Goal: Transaction & Acquisition: Purchase product/service

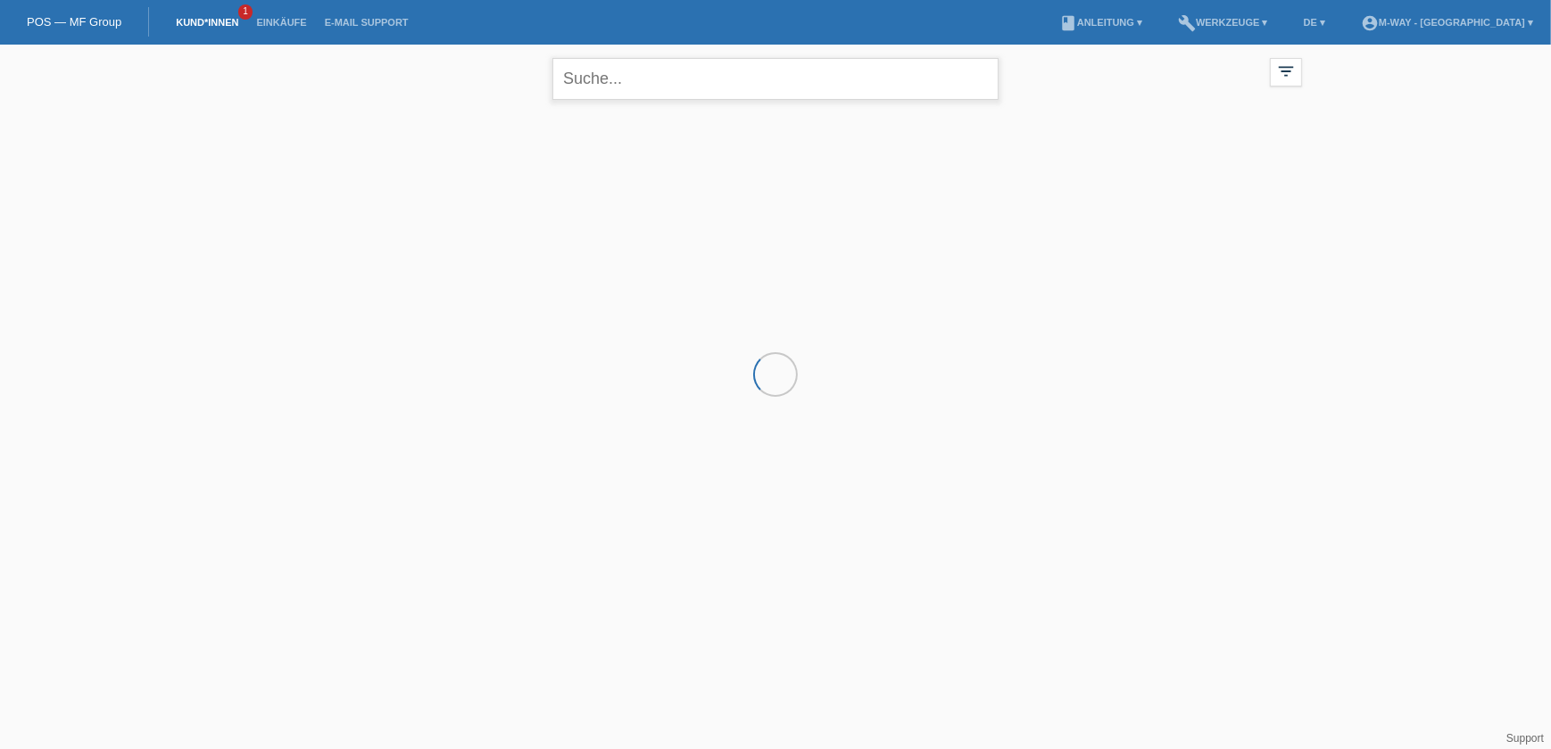
click at [599, 88] on input "text" at bounding box center [775, 79] width 446 height 42
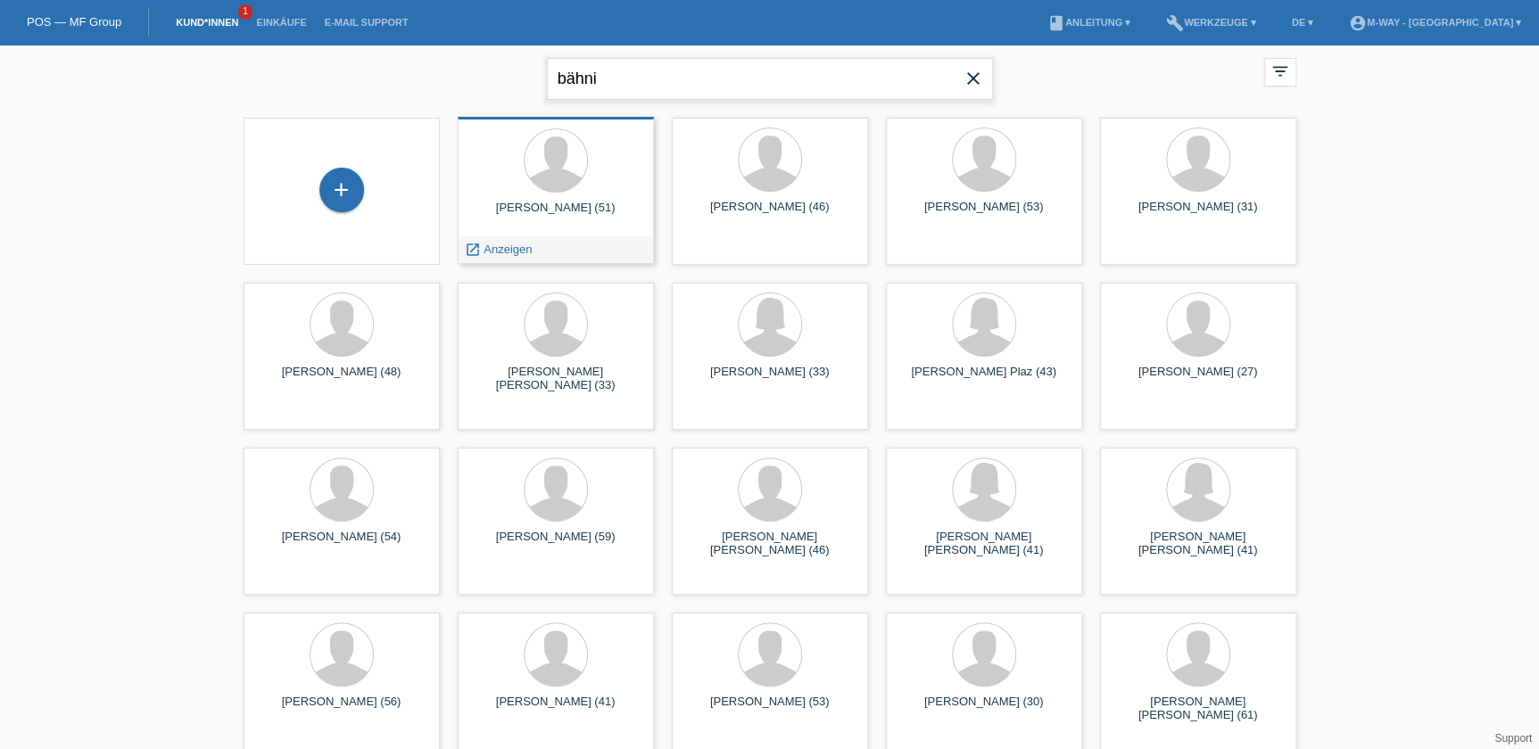
type input "bähni"
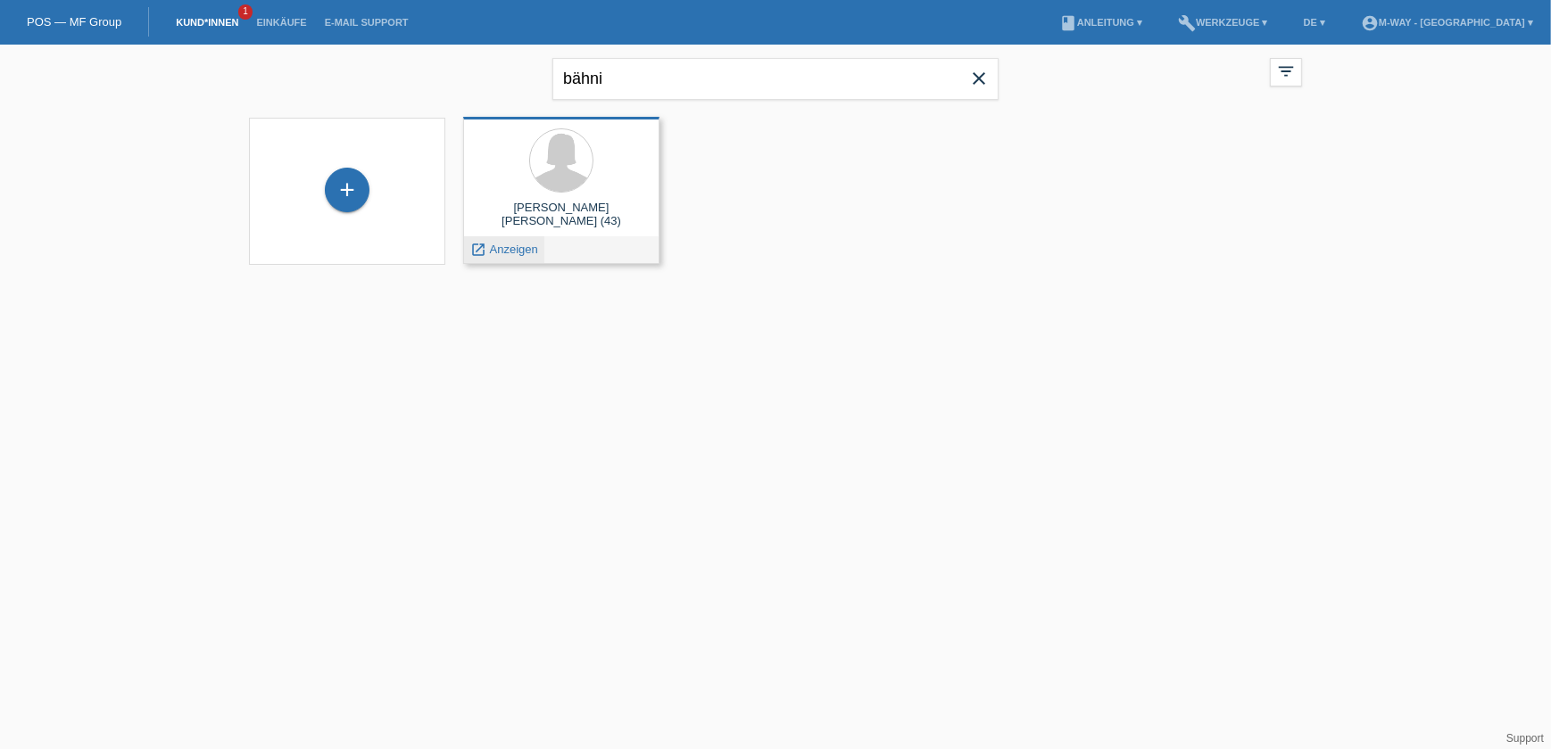
click at [517, 246] on span "Anzeigen" at bounding box center [514, 249] width 48 height 13
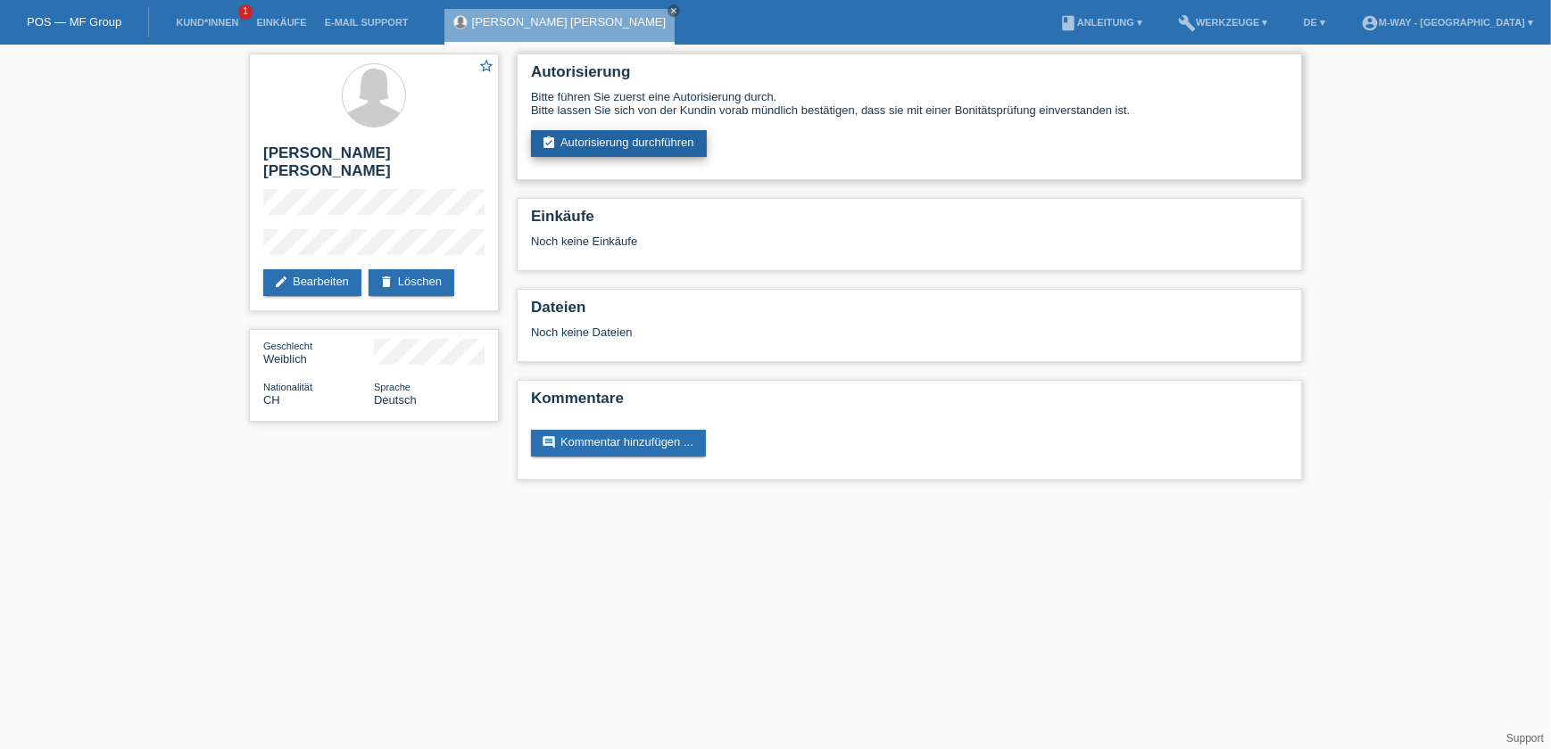
click at [660, 146] on link "assignment_turned_in Autorisierung durchführen" at bounding box center [619, 143] width 176 height 27
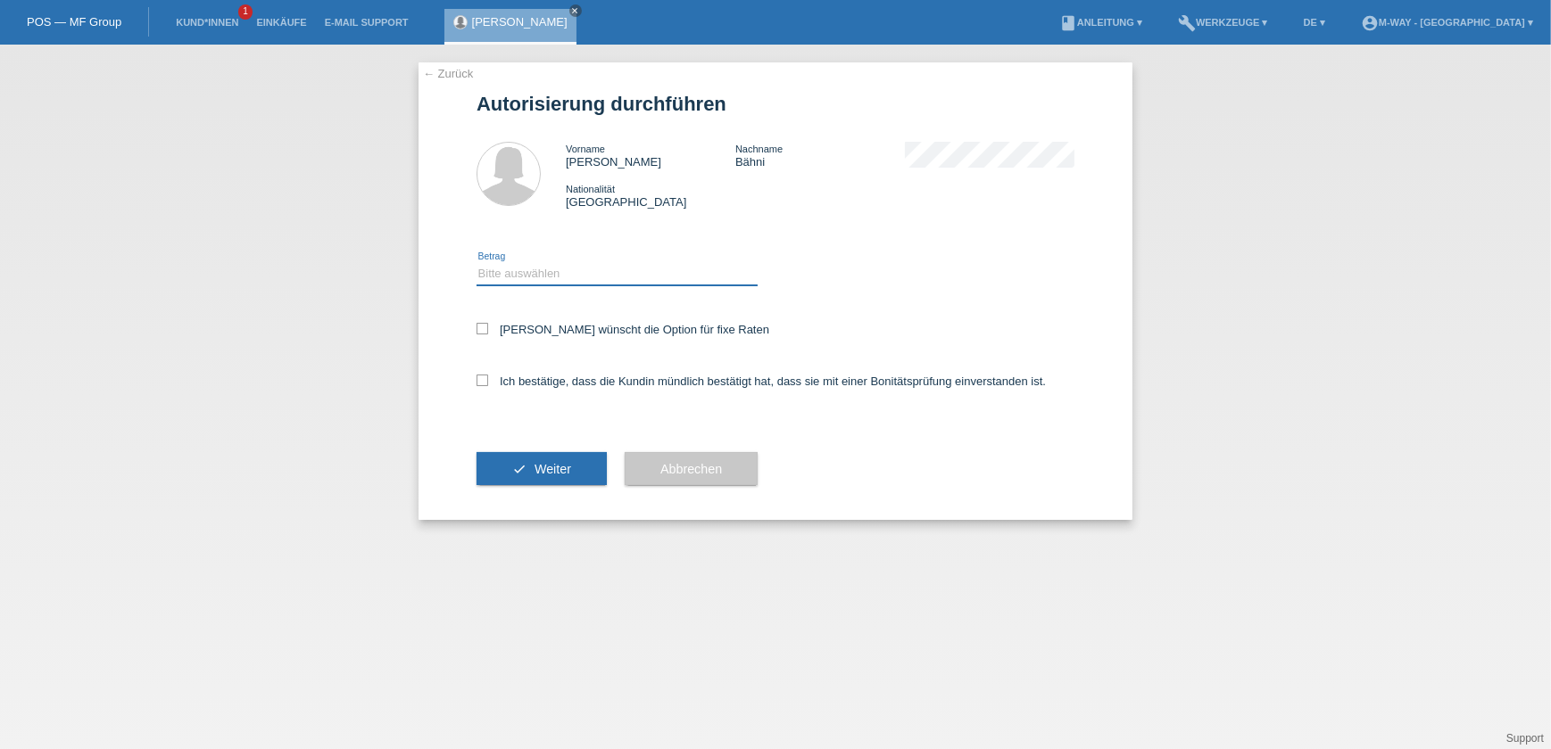
click at [501, 266] on select "Bitte auswählen CHF 1.00 - CHF 499.00 CHF 500.00 - CHF 1'999.00 CHF 2'000.00 - …" at bounding box center [616, 273] width 281 height 21
select select "3"
click at [476, 263] on select "Bitte auswählen CHF 1.00 - CHF 499.00 CHF 500.00 - CHF 1'999.00 CHF 2'000.00 - …" at bounding box center [616, 273] width 281 height 21
click at [484, 327] on icon at bounding box center [482, 329] width 12 height 12
click at [484, 327] on input "Kundin wünscht die Option für fixe Raten" at bounding box center [482, 329] width 12 height 12
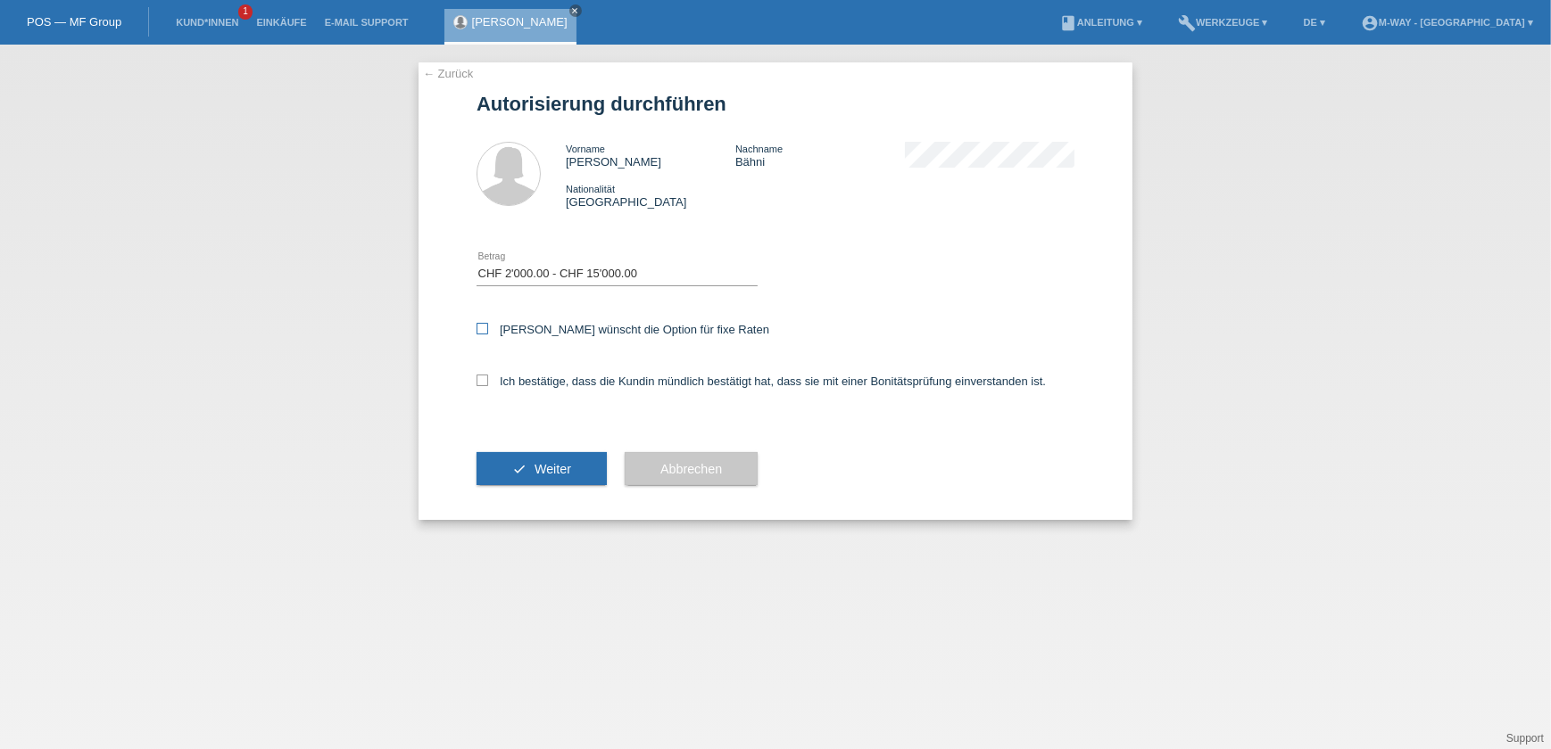
checkbox input "true"
click at [485, 372] on div "Ich bestätige, dass die Kundin mündlich bestätigt hat, dass sie mit einer Bonit…" at bounding box center [775, 387] width 598 height 61
click at [484, 377] on icon at bounding box center [482, 381] width 12 height 12
click at [484, 377] on input "Ich bestätige, dass die Kundin mündlich bestätigt hat, dass sie mit einer Bonit…" at bounding box center [482, 381] width 12 height 12
checkbox input "true"
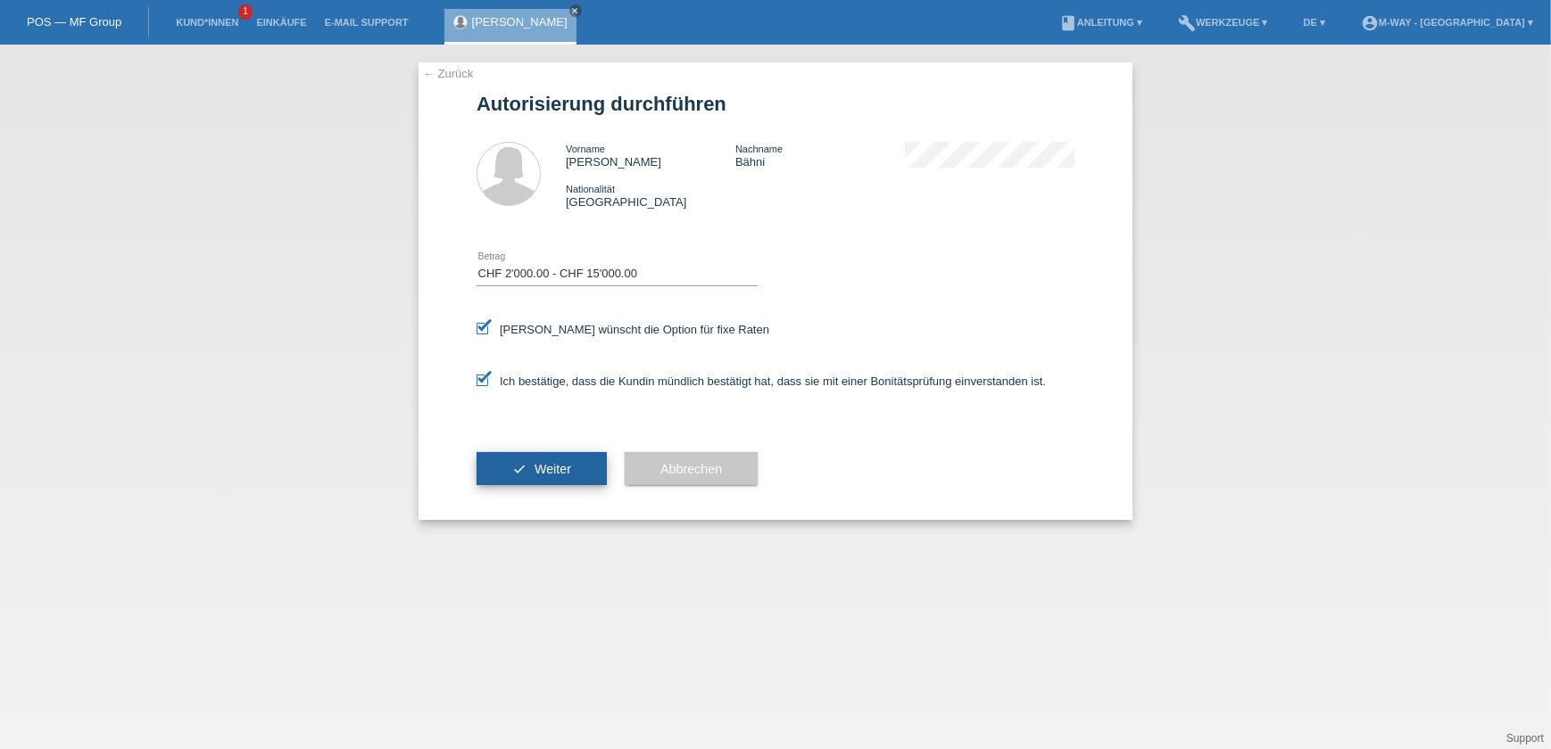
click at [506, 463] on button "check Weiter" at bounding box center [541, 469] width 130 height 34
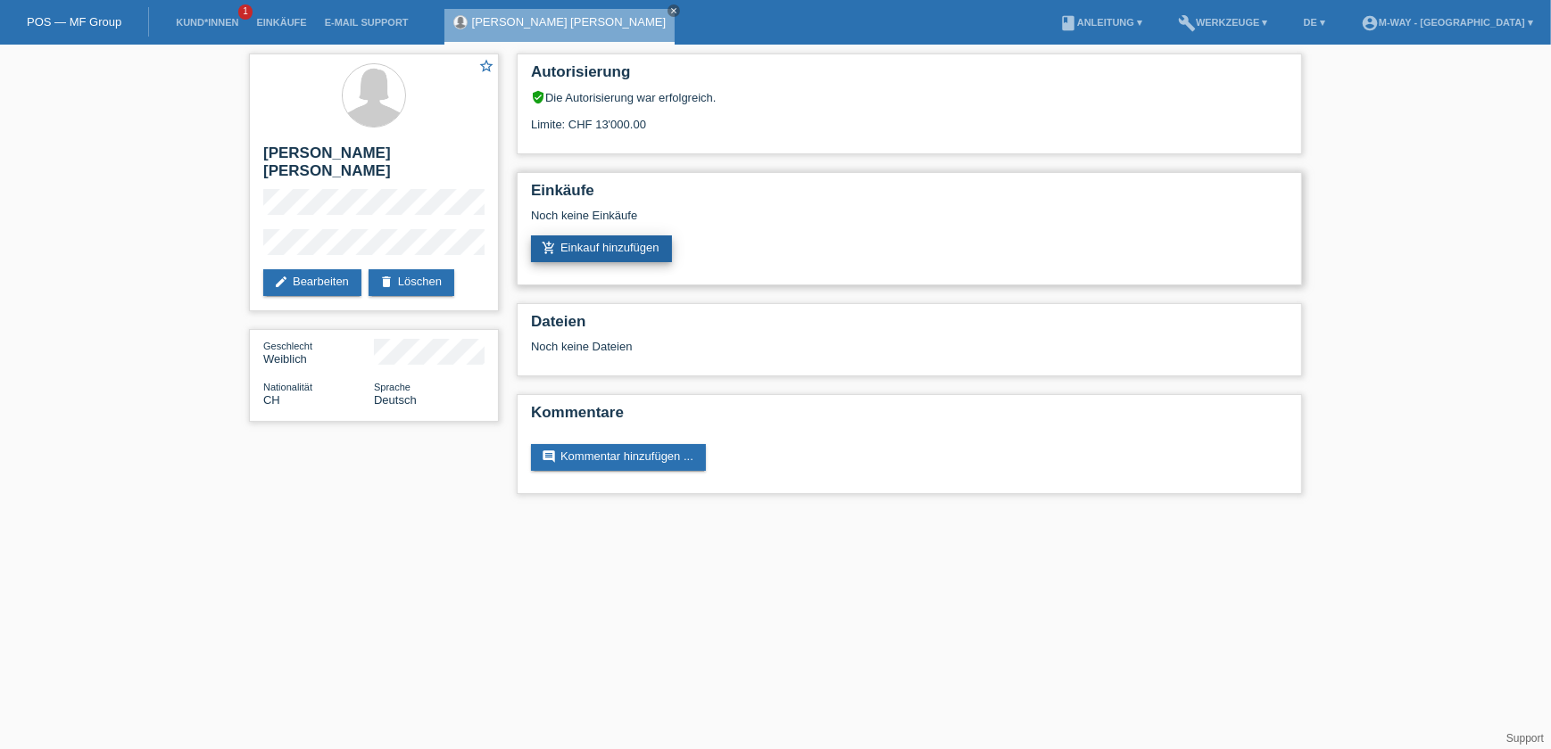
click at [599, 236] on link "add_shopping_cart Einkauf hinzufügen" at bounding box center [601, 249] width 141 height 27
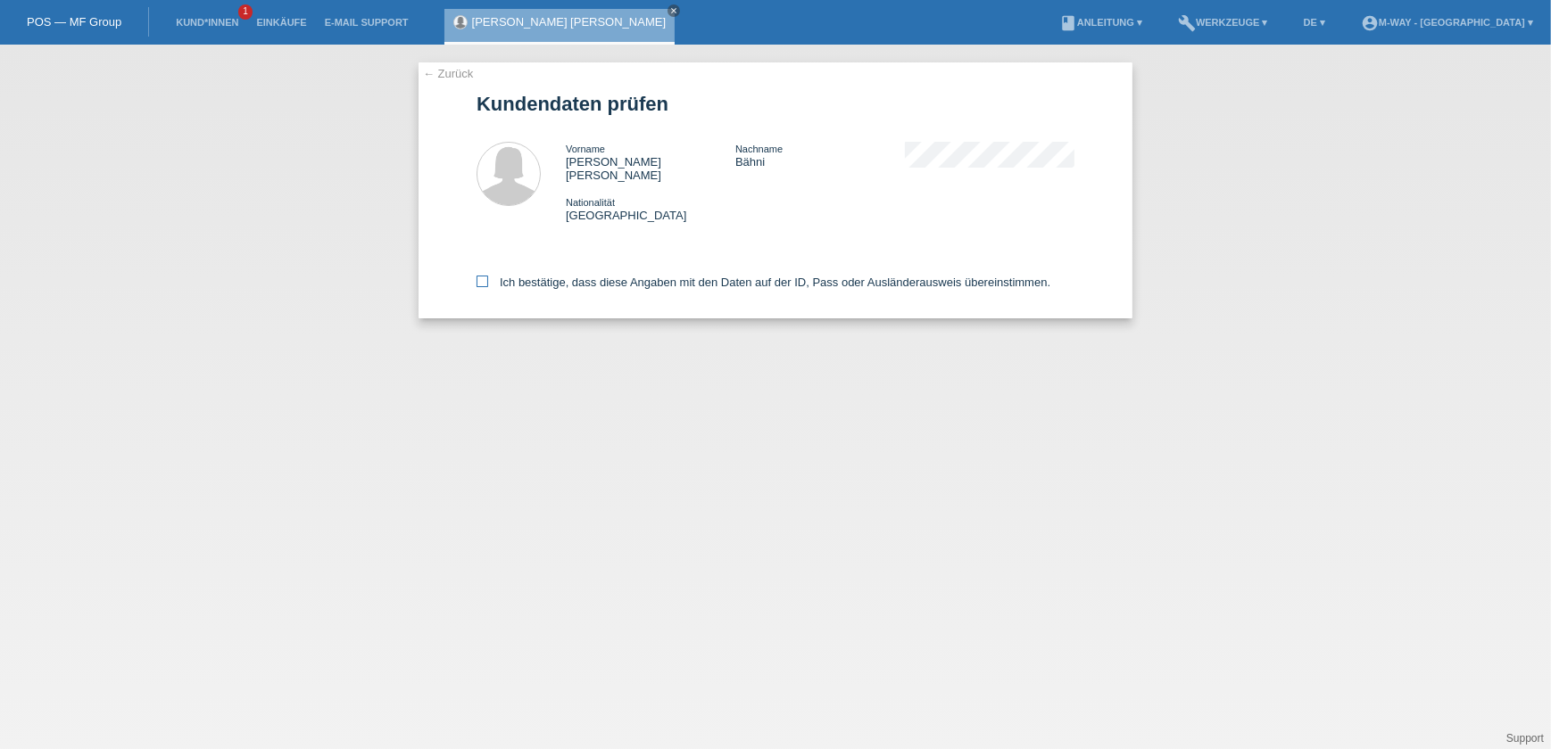
click at [486, 276] on icon at bounding box center [482, 282] width 12 height 12
click at [486, 276] on input "Ich bestätige, dass diese Angaben mit den Daten auf der ID, Pass oder Ausländer…" at bounding box center [482, 282] width 12 height 12
checkbox input "true"
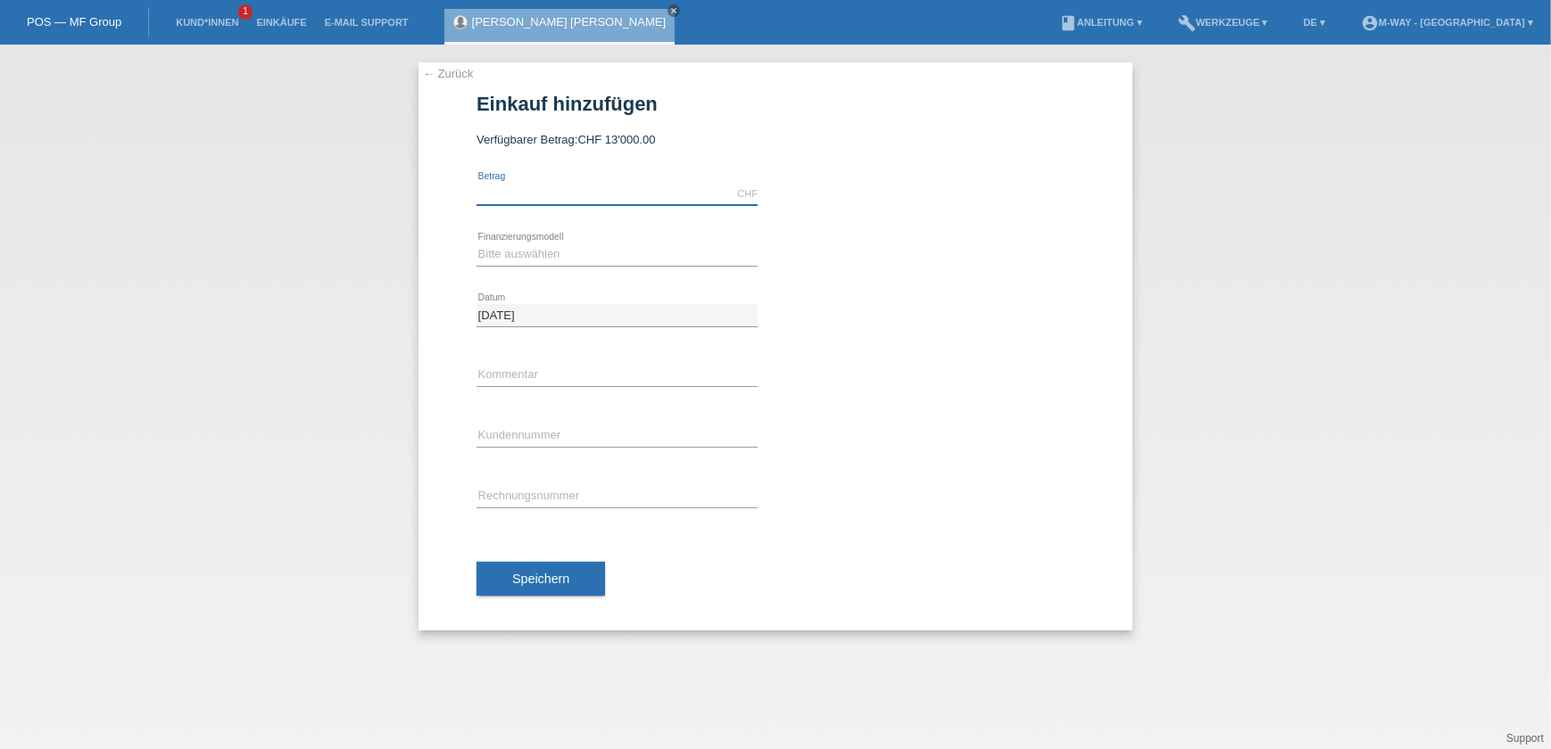
click at [507, 198] on input "text" at bounding box center [616, 194] width 281 height 22
type input "2167.30"
click at [553, 258] on select "Bitte auswählen Fixe Raten Kauf auf Rechnung mit Teilzahlungsoption" at bounding box center [616, 254] width 281 height 21
select select "77"
click at [476, 244] on select "Bitte auswählen Fixe Raten Kauf auf Rechnung mit Teilzahlungsoption" at bounding box center [616, 254] width 281 height 21
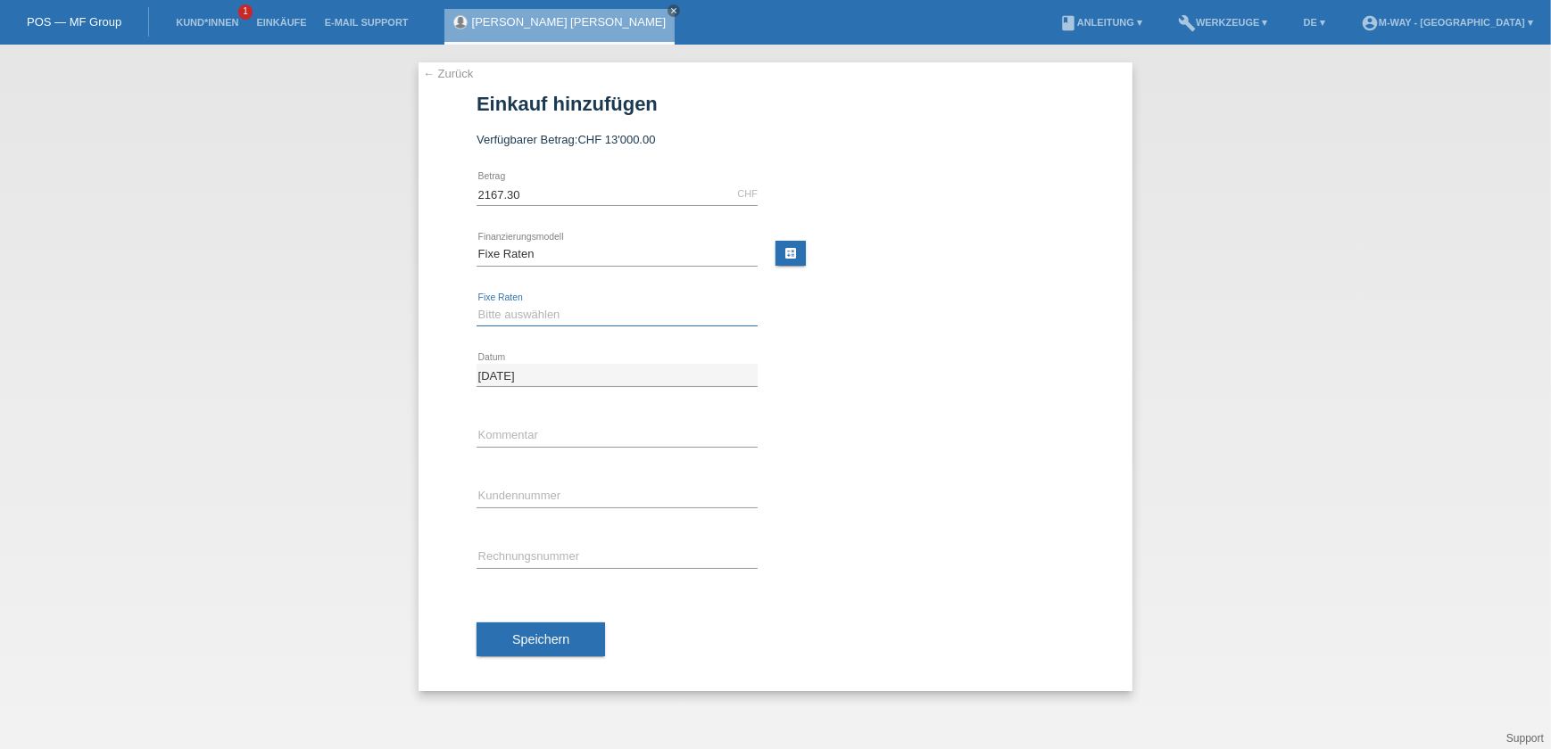
click at [535, 314] on select "Bitte auswählen 4 Raten 5 Raten 6 Raten 7 Raten 8 Raten 9 Raten 10 Raten 11 Rat…" at bounding box center [616, 314] width 281 height 21
select select "172"
click at [476, 304] on select "Bitte auswählen 4 Raten 5 Raten 6 Raten 7 Raten 8 Raten 9 Raten 10 Raten 11 Rat…" at bounding box center [616, 314] width 281 height 21
click at [572, 450] on div "error Kommentar" at bounding box center [616, 436] width 281 height 61
click at [571, 440] on input "text" at bounding box center [616, 436] width 281 height 22
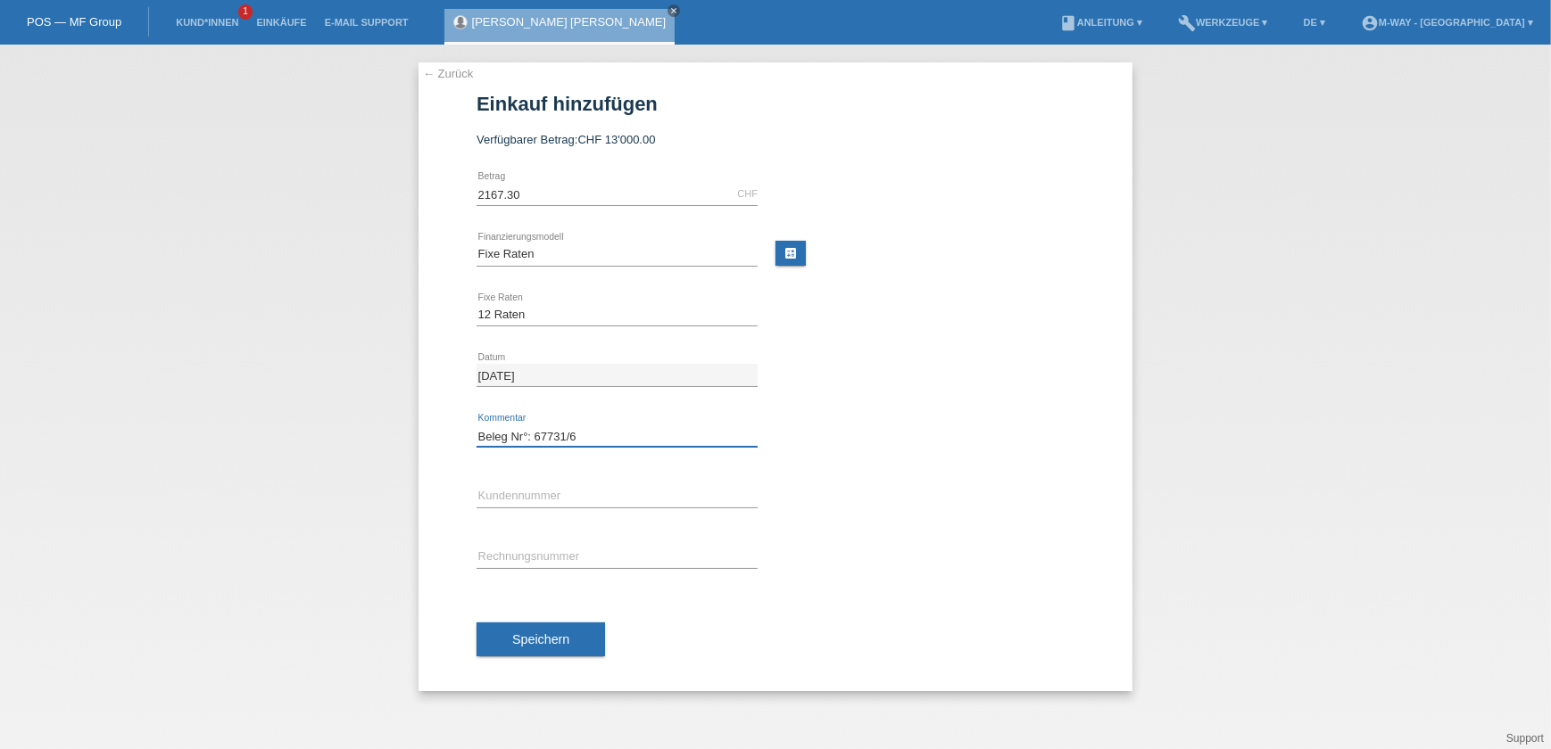
type input "Beleg Nr°: 67731/6"
click at [514, 491] on input "text" at bounding box center [616, 496] width 281 height 22
type input "K067815"
click at [553, 544] on div "error Rechnungsnummer" at bounding box center [616, 557] width 281 height 61
click at [554, 561] on input "text" at bounding box center [616, 557] width 281 height 22
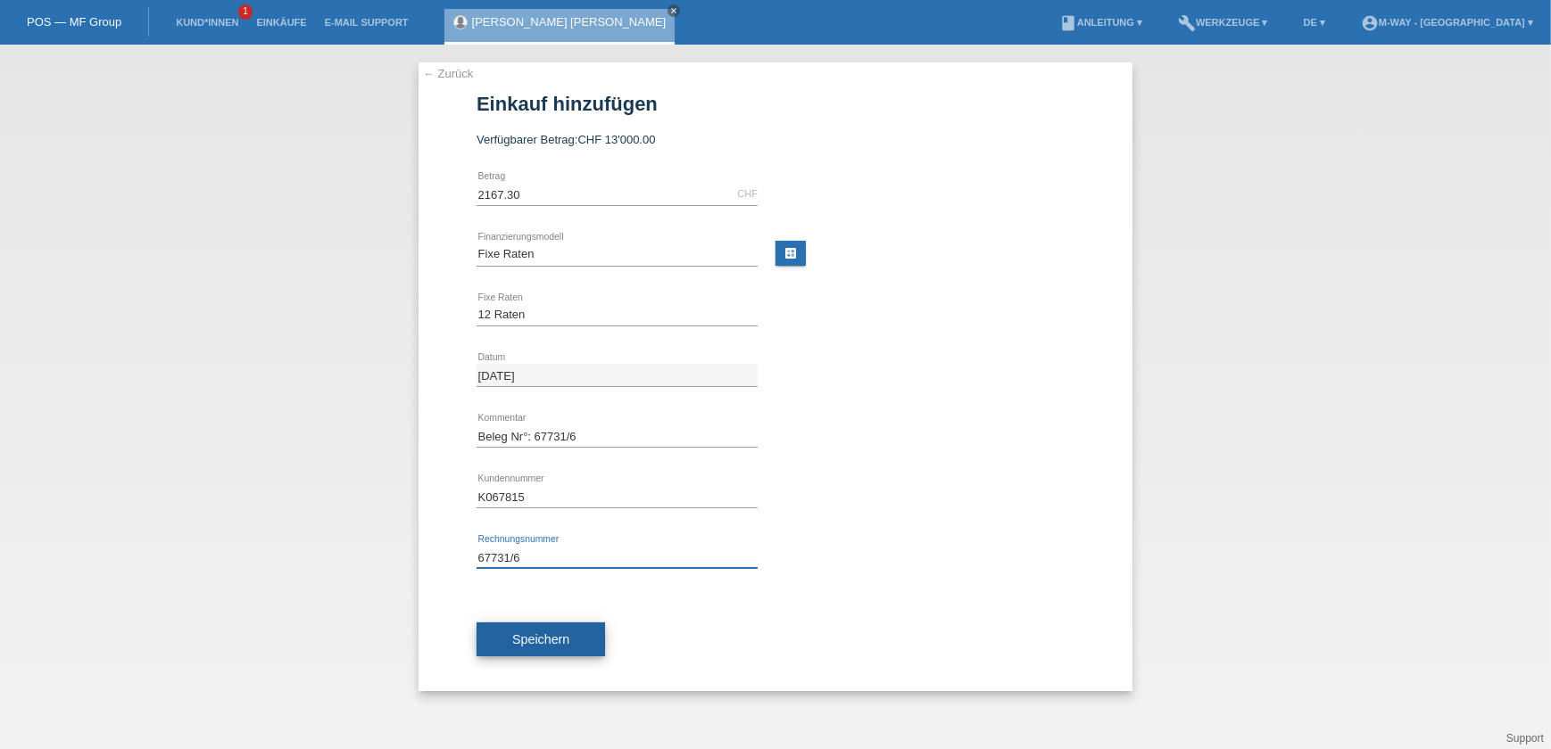
type input "67731/6"
click at [532, 625] on button "Speichern" at bounding box center [540, 640] width 128 height 34
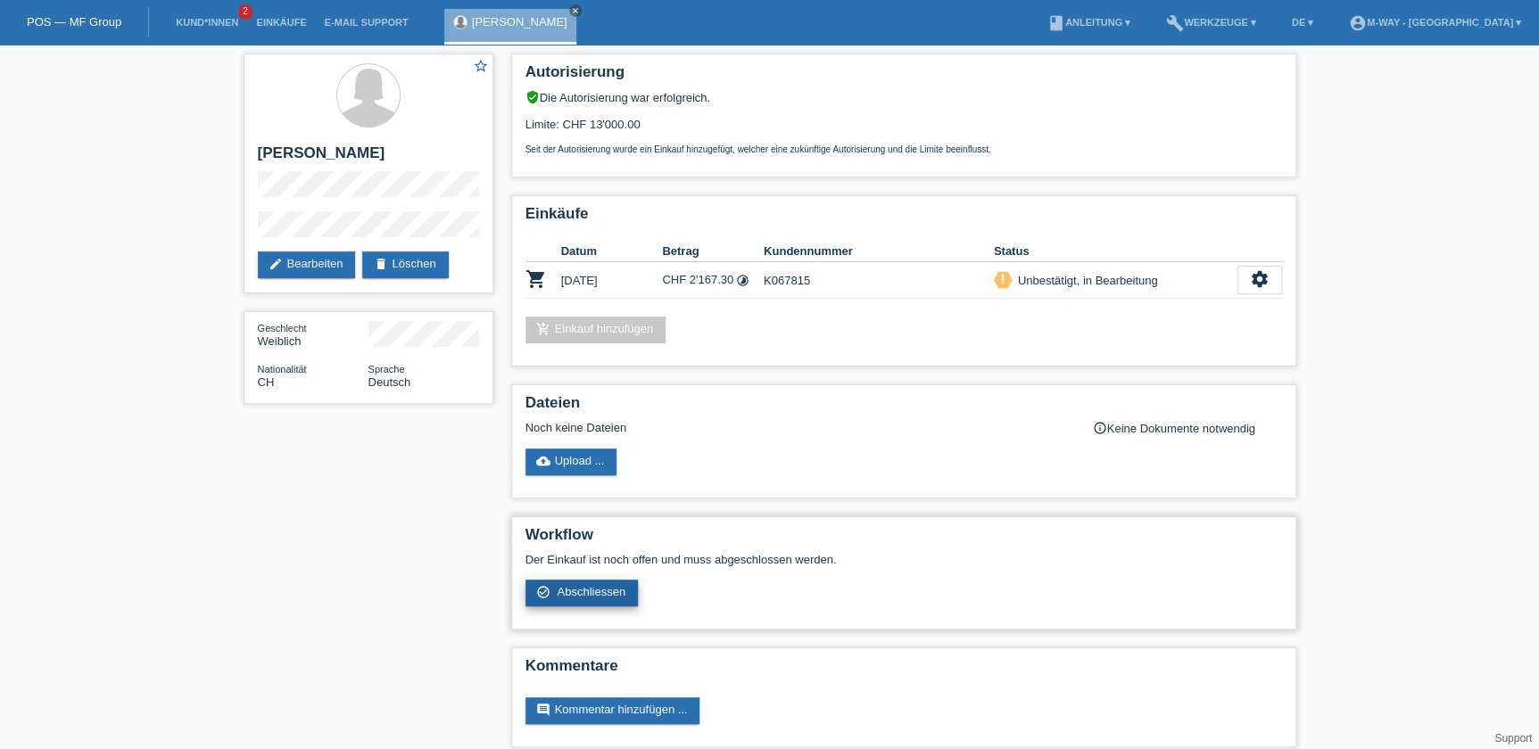
click at [574, 580] on link "check_circle_outline Abschliessen" at bounding box center [582, 593] width 113 height 27
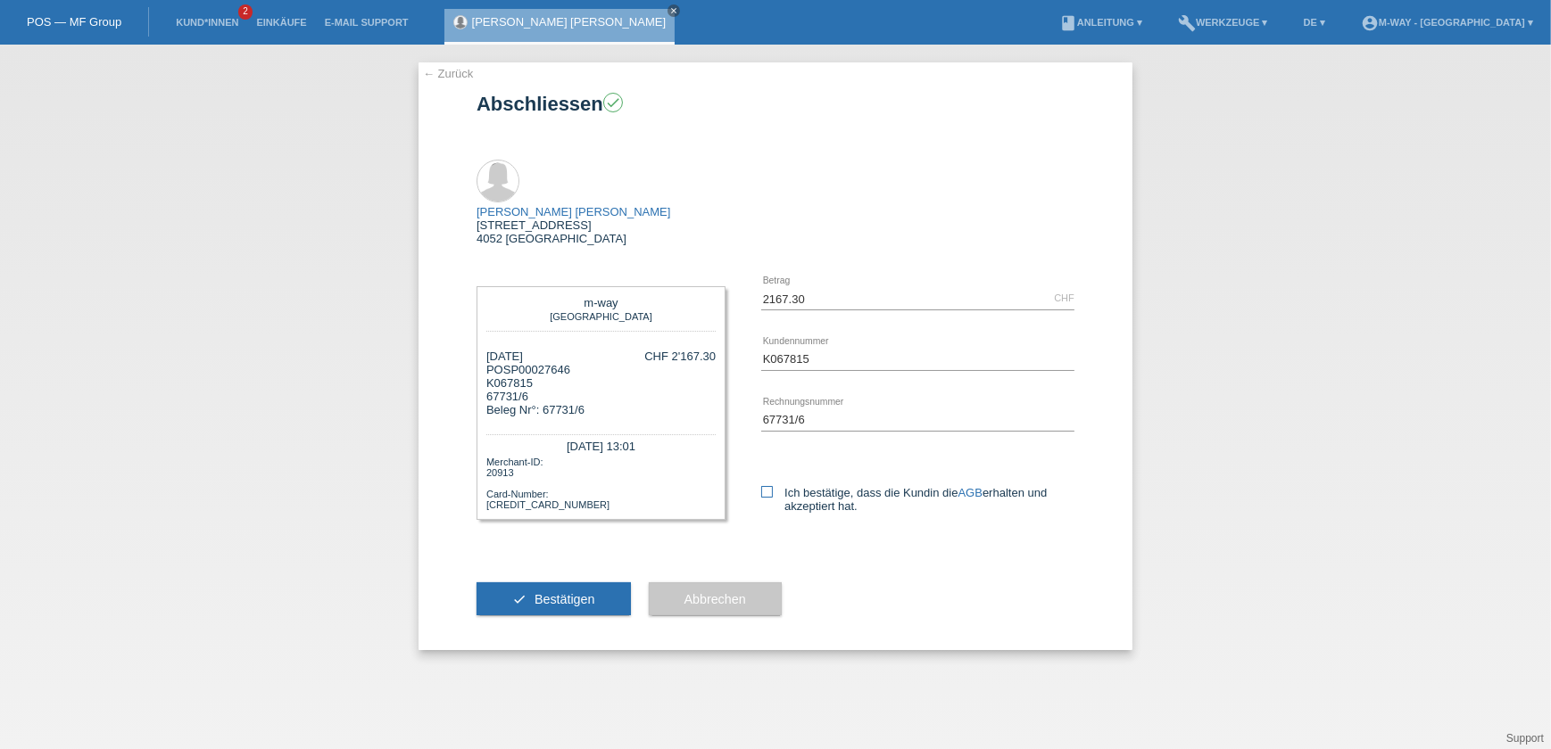
click at [765, 486] on label "Ich bestätige, dass die Kundin die AGB erhalten und akzeptiert hat." at bounding box center [917, 499] width 313 height 27
click at [765, 486] on input "Ich bestätige, dass die Kundin die AGB erhalten und akzeptiert hat." at bounding box center [767, 492] width 12 height 12
checkbox input "true"
click at [534, 592] on span "Bestätigen" at bounding box center [564, 599] width 61 height 14
